Goal: Check status: Check status

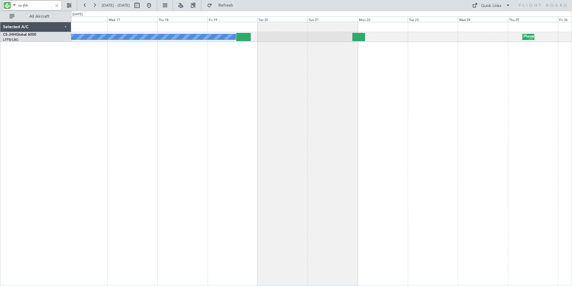
drag, startPoint x: 31, startPoint y: 7, endPoint x: 1, endPoint y: 10, distance: 30.1
click at [1, 10] on div "cs-jhh" at bounding box center [38, 5] width 77 height 11
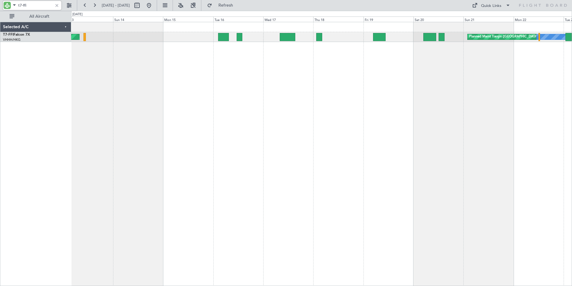
click at [283, 68] on div "[PERSON_NAME] [PERSON_NAME] Planned Maint Tianjin ([GEOGRAPHIC_DATA]) Planned M…" at bounding box center [321, 154] width 501 height 264
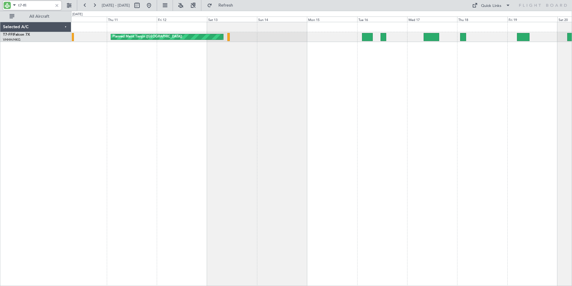
click at [401, 92] on div "Planned Maint Tianjin ([GEOGRAPHIC_DATA]) Planned Maint Tianjin ([GEOGRAPHIC_DA…" at bounding box center [321, 154] width 501 height 264
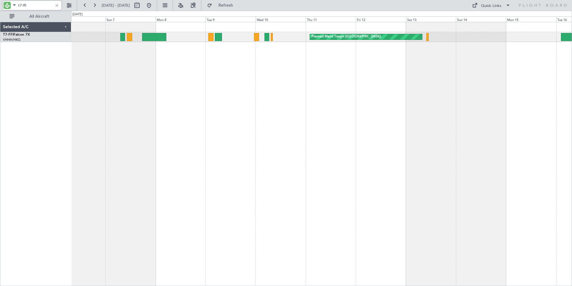
click at [225, 78] on div "Planned Maint Tianjin ([GEOGRAPHIC_DATA])" at bounding box center [321, 154] width 501 height 264
click at [28, 6] on input "t7-ffi" at bounding box center [35, 5] width 34 height 9
drag, startPoint x: 29, startPoint y: 5, endPoint x: 6, endPoint y: 8, distance: 23.2
click at [6, 8] on div "t7-ffi" at bounding box center [32, 5] width 58 height 9
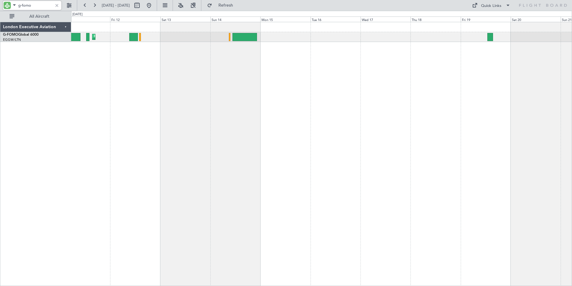
click at [137, 106] on div "Planned Maint [GEOGRAPHIC_DATA] ([GEOGRAPHIC_DATA])" at bounding box center [321, 154] width 501 height 264
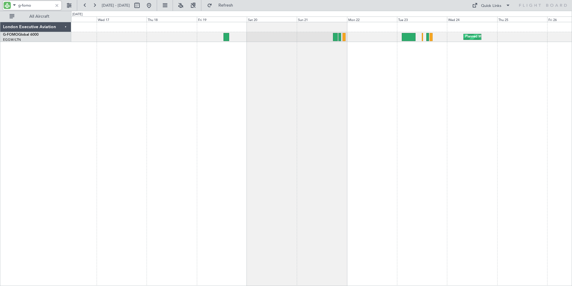
click at [156, 100] on div "Planned Maint [GEOGRAPHIC_DATA] ([GEOGRAPHIC_DATA])" at bounding box center [321, 154] width 501 height 264
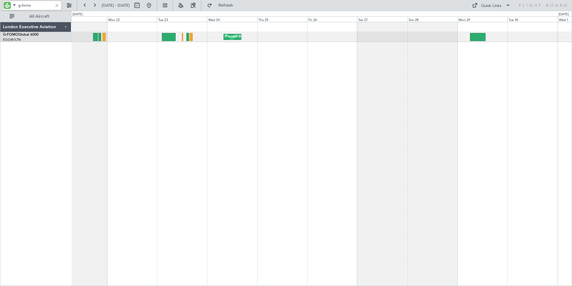
click at [105, 89] on div "Planned Maint [GEOGRAPHIC_DATA] ([GEOGRAPHIC_DATA])" at bounding box center [321, 154] width 501 height 264
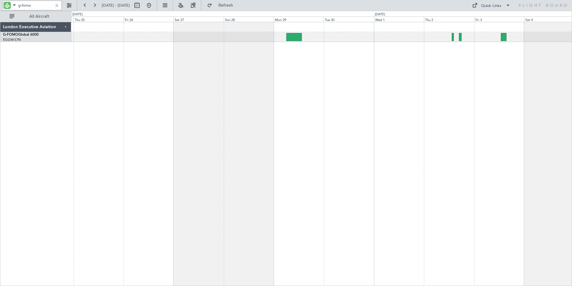
click at [142, 78] on div "Planned Maint [GEOGRAPHIC_DATA] ([GEOGRAPHIC_DATA])" at bounding box center [321, 154] width 501 height 264
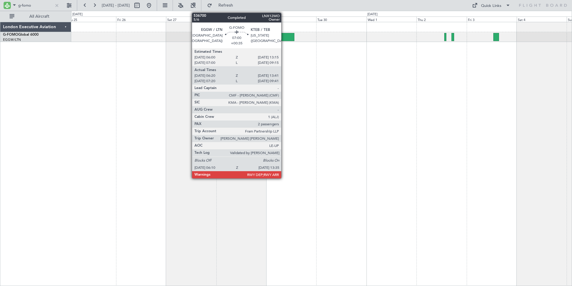
click at [347, 80] on div "Planned Maint [GEOGRAPHIC_DATA] ([GEOGRAPHIC_DATA])" at bounding box center [321, 154] width 501 height 264
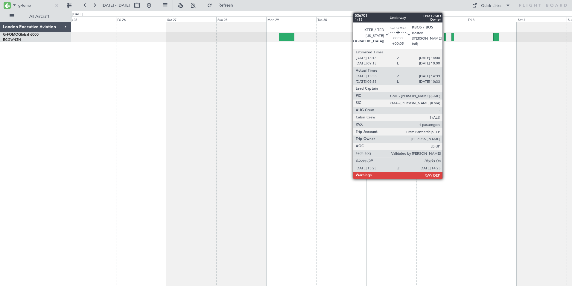
click at [318, 87] on div "Planned Maint [GEOGRAPHIC_DATA] ([GEOGRAPHIC_DATA])" at bounding box center [321, 154] width 501 height 264
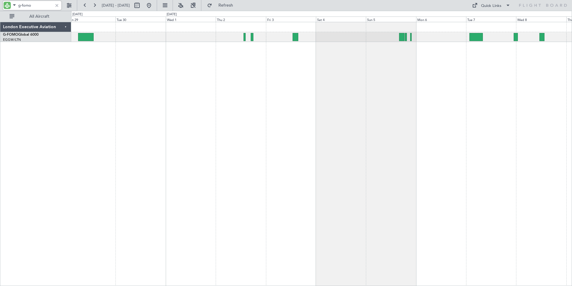
click at [323, 142] on div at bounding box center [321, 154] width 501 height 264
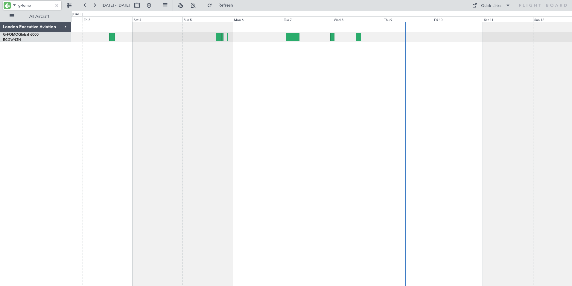
click at [323, 90] on div at bounding box center [321, 154] width 501 height 264
click at [305, 99] on div at bounding box center [321, 154] width 501 height 264
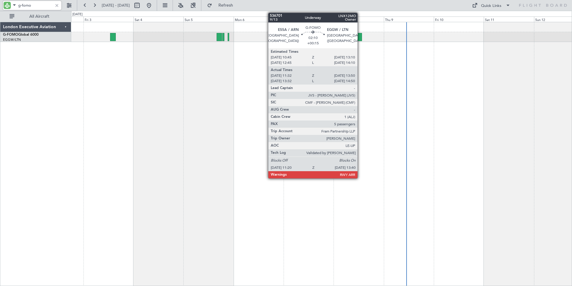
click at [360, 37] on div at bounding box center [359, 37] width 5 height 8
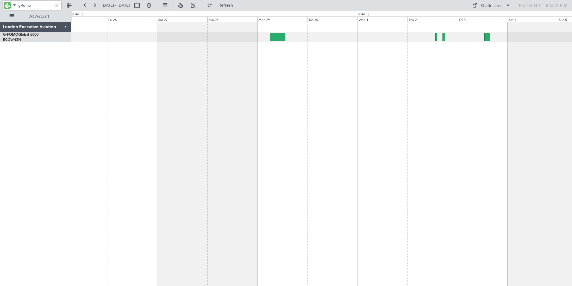
click at [460, 74] on div "Planned Maint [GEOGRAPHIC_DATA] ([GEOGRAPHIC_DATA])" at bounding box center [321, 154] width 501 height 264
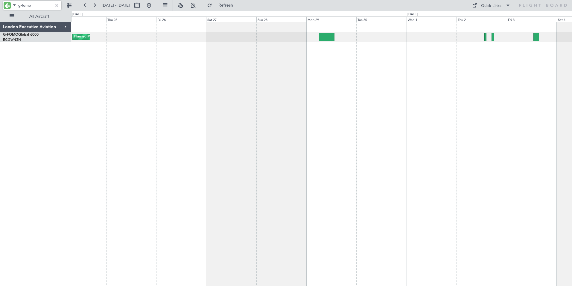
click at [366, 79] on div "Planned Maint [GEOGRAPHIC_DATA] ([GEOGRAPHIC_DATA])" at bounding box center [321, 154] width 501 height 264
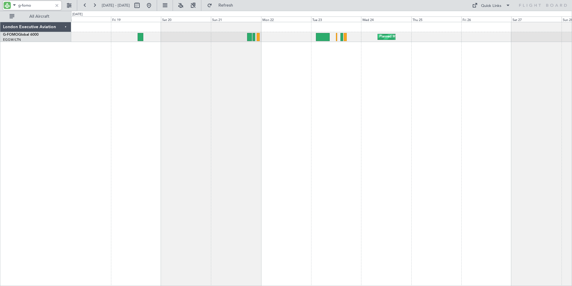
click at [367, 80] on div "Planned Maint [GEOGRAPHIC_DATA] ([GEOGRAPHIC_DATA])" at bounding box center [321, 154] width 501 height 264
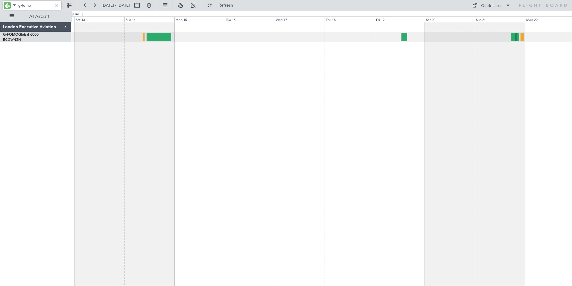
click at [324, 80] on div "Planned Maint [GEOGRAPHIC_DATA] ([GEOGRAPHIC_DATA]) Planned Maint [GEOGRAPHIC_D…" at bounding box center [321, 154] width 501 height 264
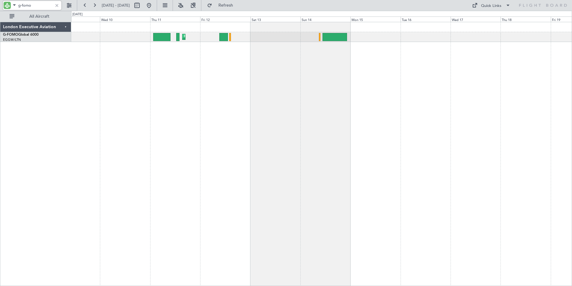
click at [324, 76] on div "Planned Maint [GEOGRAPHIC_DATA] ([GEOGRAPHIC_DATA])" at bounding box center [321, 154] width 501 height 264
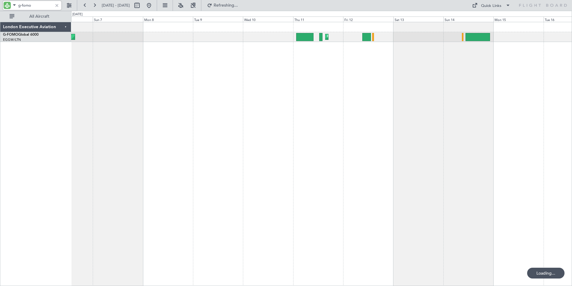
click at [267, 75] on div "Planned Maint [GEOGRAPHIC_DATA] ([GEOGRAPHIC_DATA]) Planned Maint [GEOGRAPHIC_D…" at bounding box center [321, 154] width 501 height 264
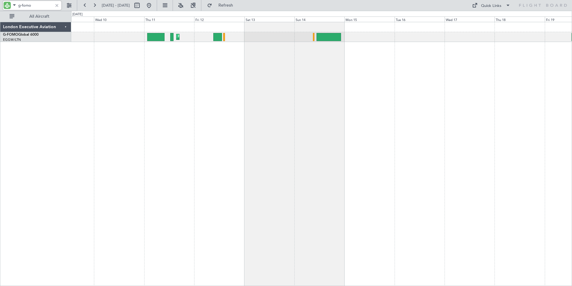
click at [86, 95] on div "Planned Maint [GEOGRAPHIC_DATA] ([GEOGRAPHIC_DATA])" at bounding box center [321, 154] width 501 height 264
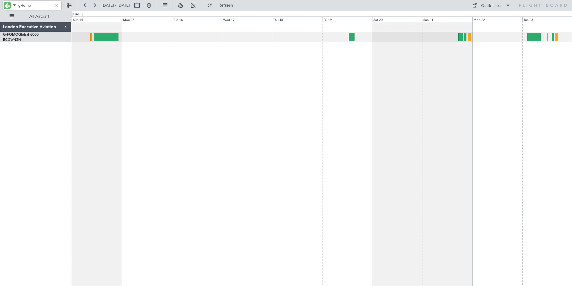
click at [156, 82] on div "Planned Maint [GEOGRAPHIC_DATA] ([GEOGRAPHIC_DATA]) Planned Maint [GEOGRAPHIC_D…" at bounding box center [321, 154] width 501 height 264
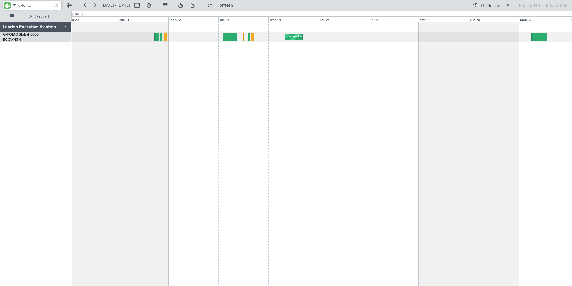
click at [163, 79] on div "Planned Maint [GEOGRAPHIC_DATA] ([GEOGRAPHIC_DATA])" at bounding box center [321, 154] width 501 height 264
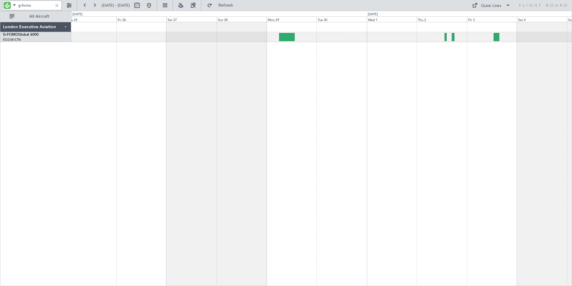
click at [168, 73] on div "Planned Maint [GEOGRAPHIC_DATA] ([GEOGRAPHIC_DATA])" at bounding box center [321, 154] width 501 height 264
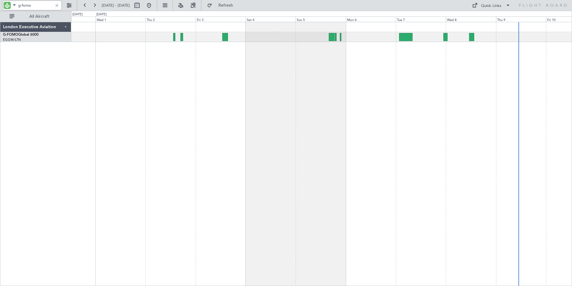
click at [283, 73] on div at bounding box center [321, 154] width 501 height 264
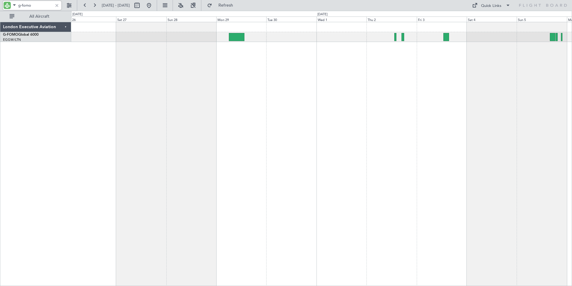
click at [370, 78] on div "Planned Maint [GEOGRAPHIC_DATA] ([GEOGRAPHIC_DATA])" at bounding box center [321, 154] width 501 height 264
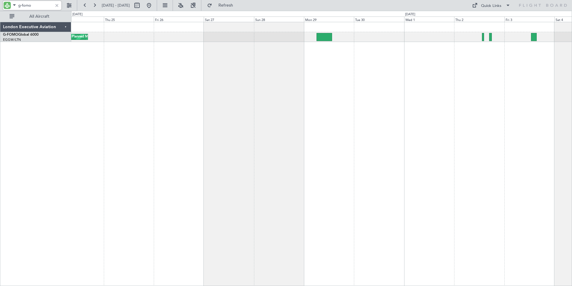
click at [182, 73] on div "Planned Maint [GEOGRAPHIC_DATA] ([GEOGRAPHIC_DATA])" at bounding box center [321, 154] width 501 height 264
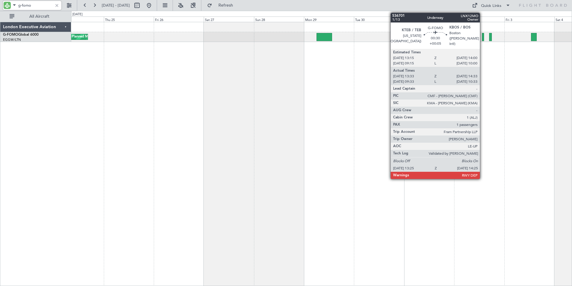
click at [483, 34] on div at bounding box center [483, 37] width 2 height 8
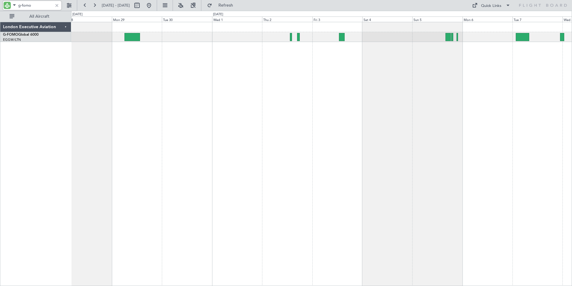
click at [237, 66] on div at bounding box center [321, 154] width 501 height 264
drag, startPoint x: 31, startPoint y: 5, endPoint x: 7, endPoint y: 3, distance: 24.9
click at [7, 3] on div "g-fomo" at bounding box center [32, 5] width 58 height 9
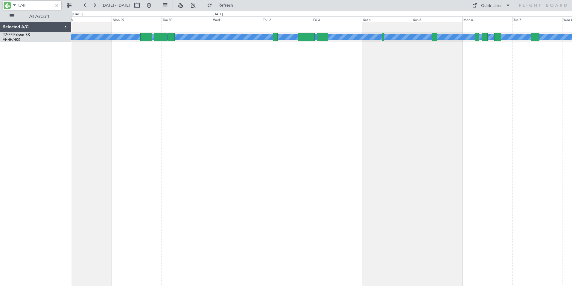
click at [16, 34] on link "T7-FFI Falcon 7X" at bounding box center [16, 35] width 27 height 4
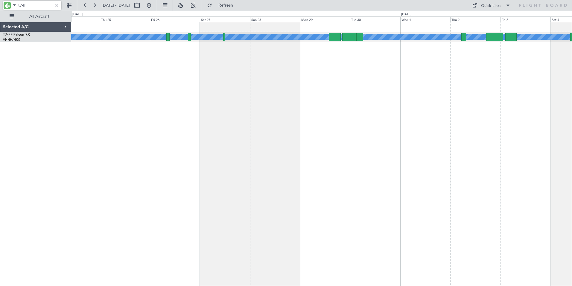
click at [307, 65] on div "Planned Maint [GEOGRAPHIC_DATA] ([GEOGRAPHIC_DATA]) [PERSON_NAME] [PERSON_NAME]…" at bounding box center [321, 154] width 501 height 264
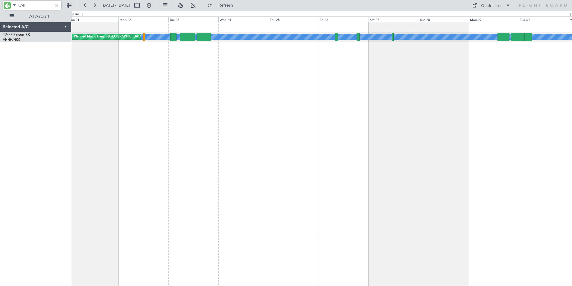
click at [335, 69] on div "[PERSON_NAME] [PERSON_NAME] Planned Maint Tianjin ([GEOGRAPHIC_DATA]) Planned M…" at bounding box center [321, 154] width 501 height 264
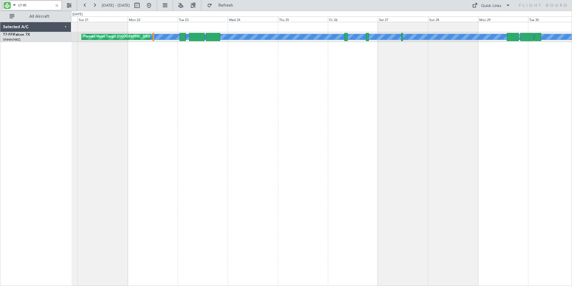
click at [166, 56] on div "[PERSON_NAME] [PERSON_NAME] Planned Maint Tianjin ([GEOGRAPHIC_DATA]) Planned M…" at bounding box center [321, 154] width 501 height 264
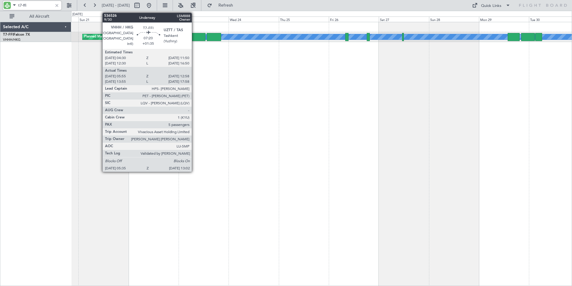
click at [195, 39] on div at bounding box center [198, 37] width 16 height 8
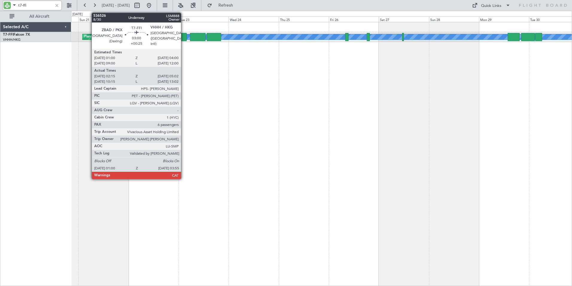
click at [184, 36] on div at bounding box center [184, 37] width 6 height 8
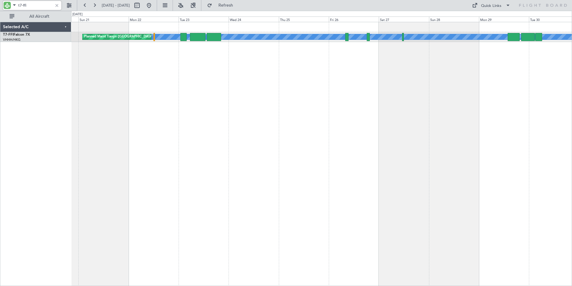
click at [28, 5] on input "t7-ffi" at bounding box center [35, 5] width 34 height 9
drag, startPoint x: 24, startPoint y: 4, endPoint x: 32, endPoint y: 5, distance: 8.2
click at [32, 5] on input "t7-ffi" at bounding box center [35, 5] width 34 height 9
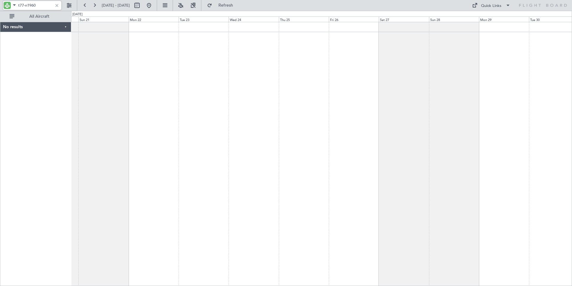
click at [24, 6] on input "t77-n1960" at bounding box center [35, 5] width 34 height 9
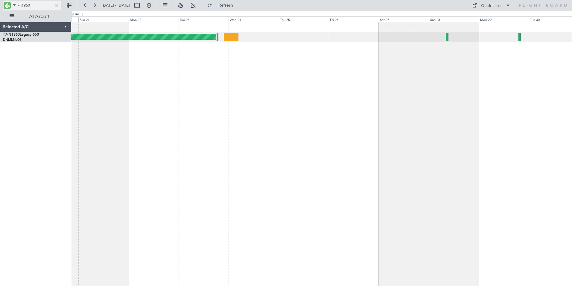
click at [31, 3] on input "-n1960" at bounding box center [35, 5] width 34 height 9
drag, startPoint x: 34, startPoint y: 4, endPoint x: 0, endPoint y: 1, distance: 34.2
click at [0, 1] on div "-n1960" at bounding box center [38, 5] width 77 height 11
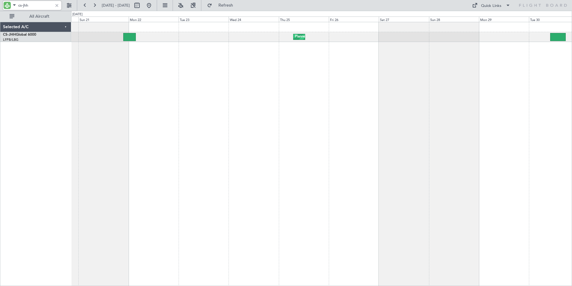
click at [57, 63] on div "Selected A/C CS-JHH Global 6000 LFPB/LBG Paris ([GEOGRAPHIC_DATA])" at bounding box center [35, 154] width 71 height 264
type input "cs-jhh"
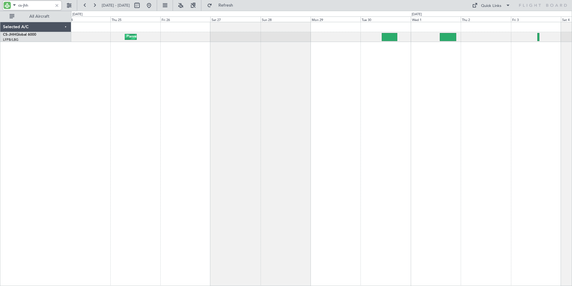
click at [167, 89] on div "Planned Maint [GEOGRAPHIC_DATA] ([GEOGRAPHIC_DATA]) Planned Maint [GEOGRAPHIC_D…" at bounding box center [321, 154] width 501 height 264
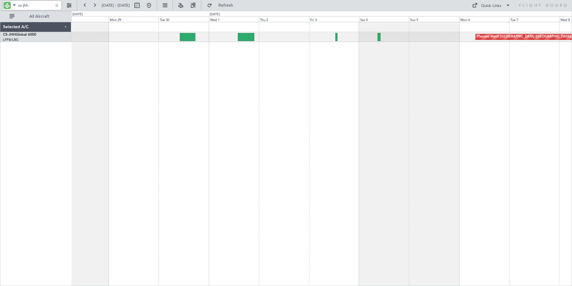
click at [149, 86] on div "Planned Maint [GEOGRAPHIC_DATA] ([GEOGRAPHIC_DATA])" at bounding box center [321, 154] width 501 height 264
